Goal: Task Accomplishment & Management: Use online tool/utility

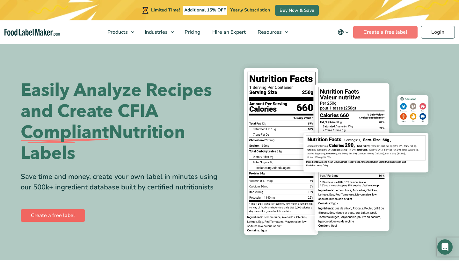
click at [53, 221] on link "Create a free label" at bounding box center [53, 215] width 64 height 13
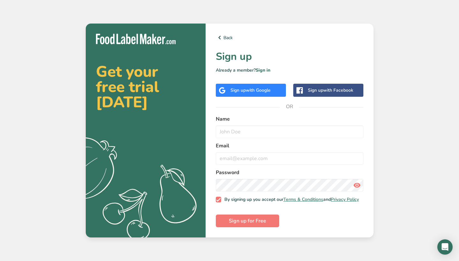
click at [276, 84] on div "Sign up with Google" at bounding box center [251, 90] width 70 height 13
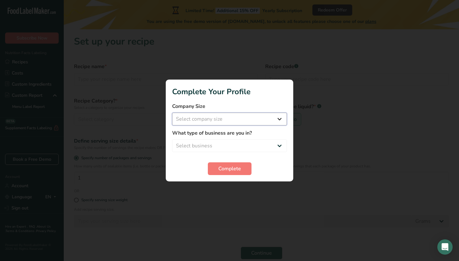
select select "1"
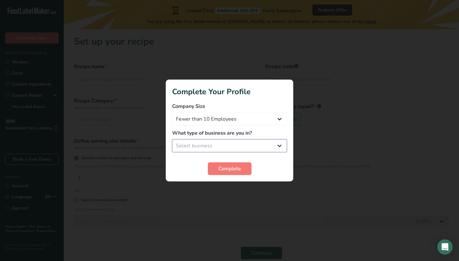
select select "2"
click at [229, 167] on span "Complete" at bounding box center [229, 169] width 23 height 8
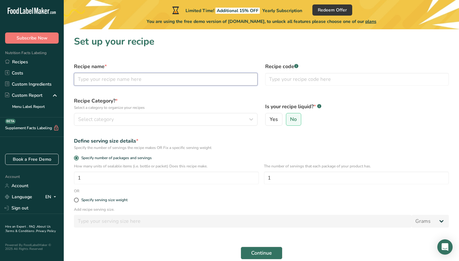
click at [128, 79] on input "text" at bounding box center [166, 79] width 184 height 13
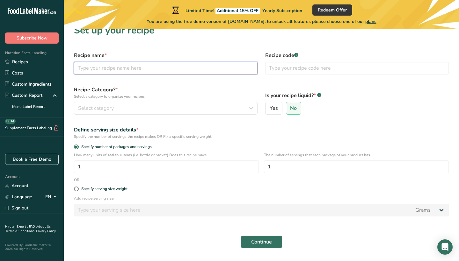
scroll to position [12, 0]
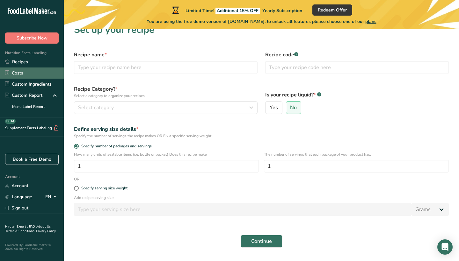
click at [33, 72] on link "Costs" at bounding box center [32, 73] width 64 height 11
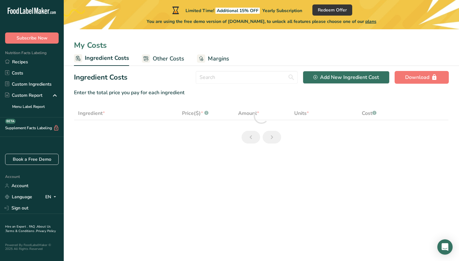
select select "1"
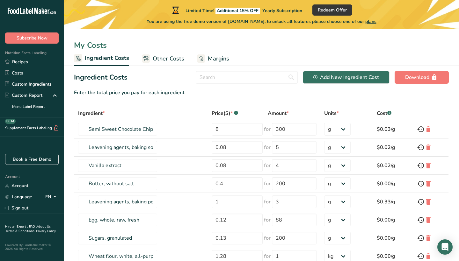
drag, startPoint x: 75, startPoint y: 77, endPoint x: 150, endPoint y: 77, distance: 74.6
click at [150, 77] on div "Ingredient Costs Add New Ingredient Cost Download" at bounding box center [261, 77] width 375 height 13
copy h2 "ngredient Costs"
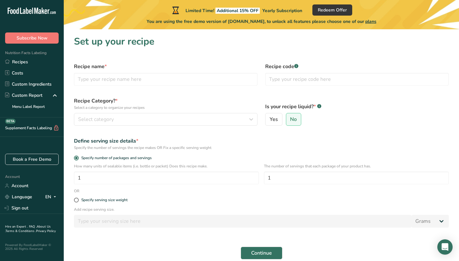
scroll to position [12, 0]
